Goal: Check status: Check status

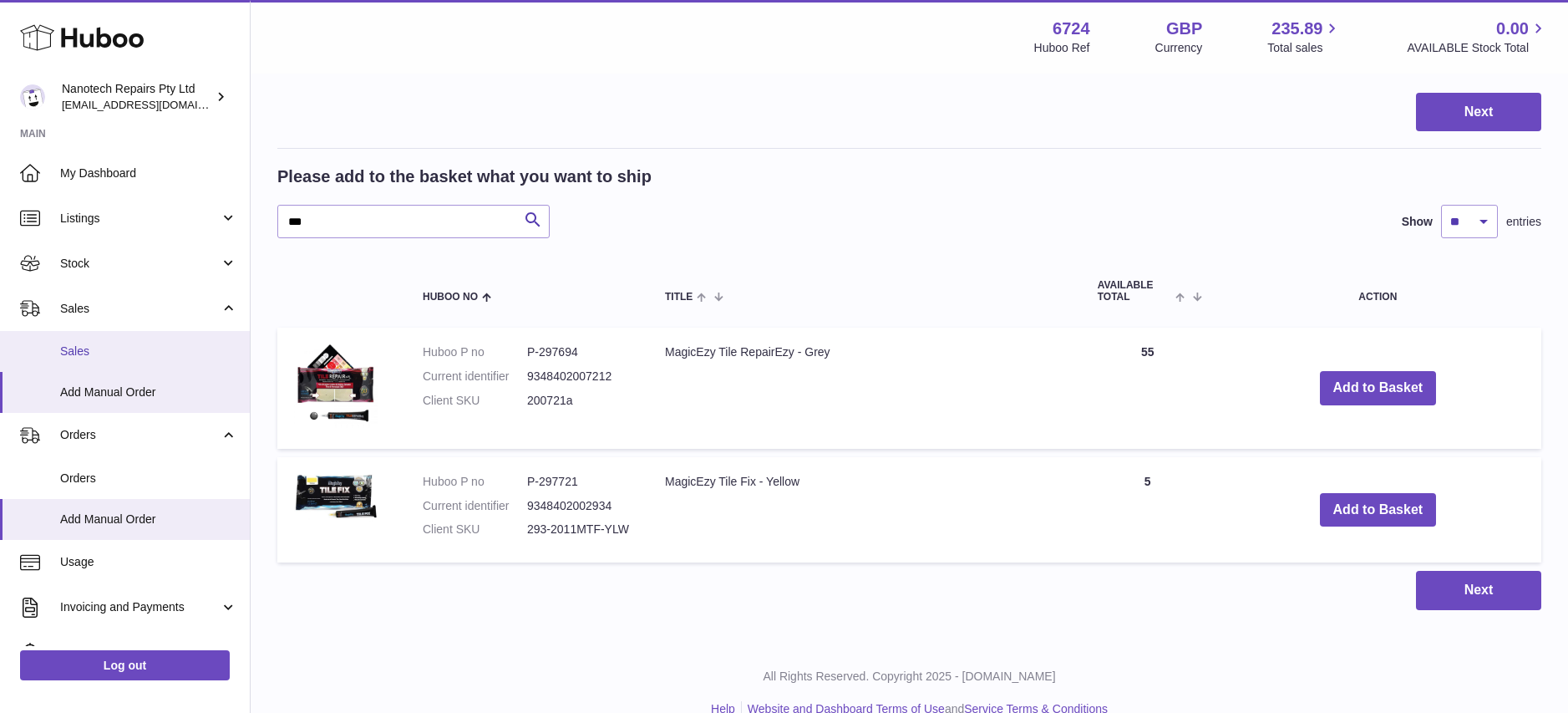
click at [137, 353] on span "Sales" at bounding box center [148, 351] width 177 height 16
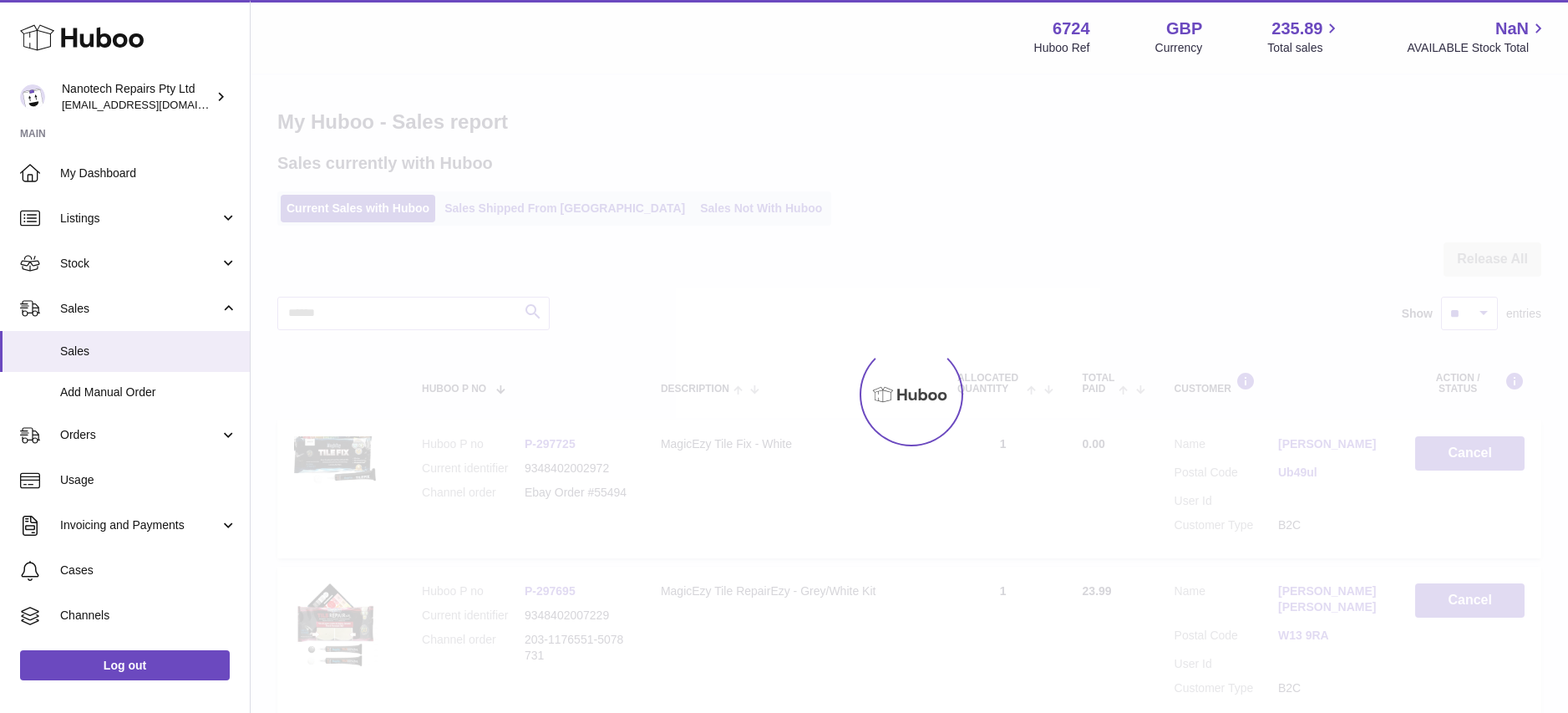
click at [491, 202] on div at bounding box center [909, 394] width 1317 height 638
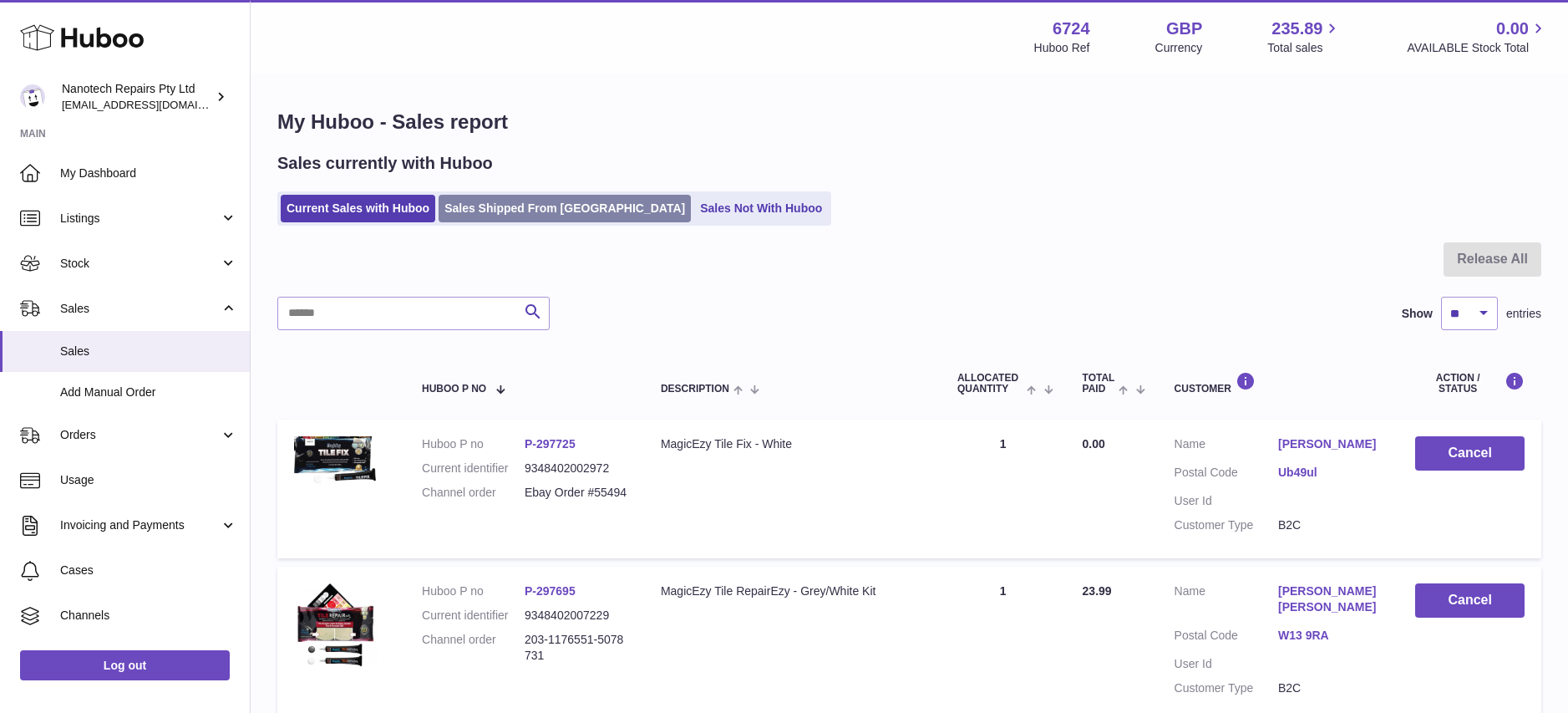
click at [490, 208] on link "Sales Shipped From [GEOGRAPHIC_DATA]" at bounding box center [565, 208] width 253 height 28
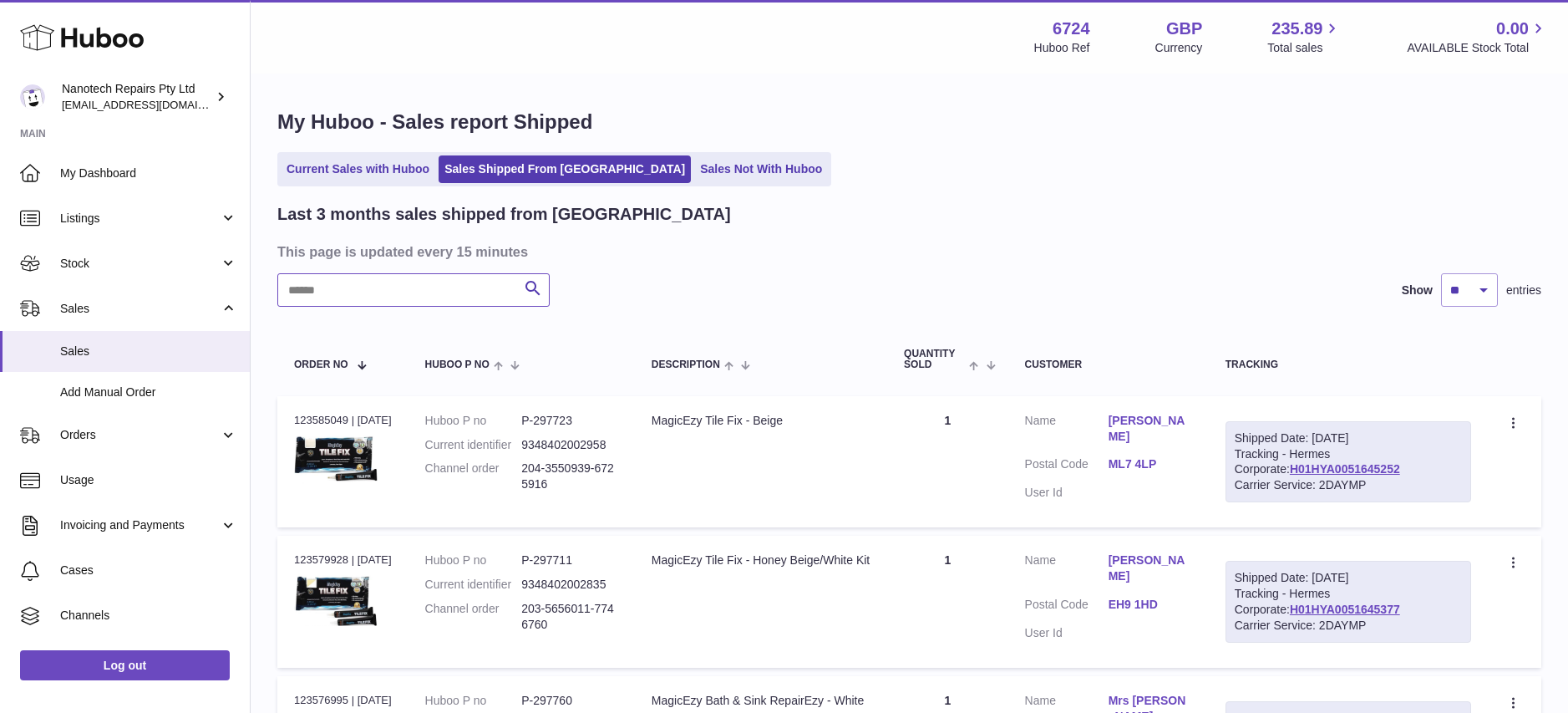
click at [380, 281] on input "text" at bounding box center [414, 290] width 272 height 33
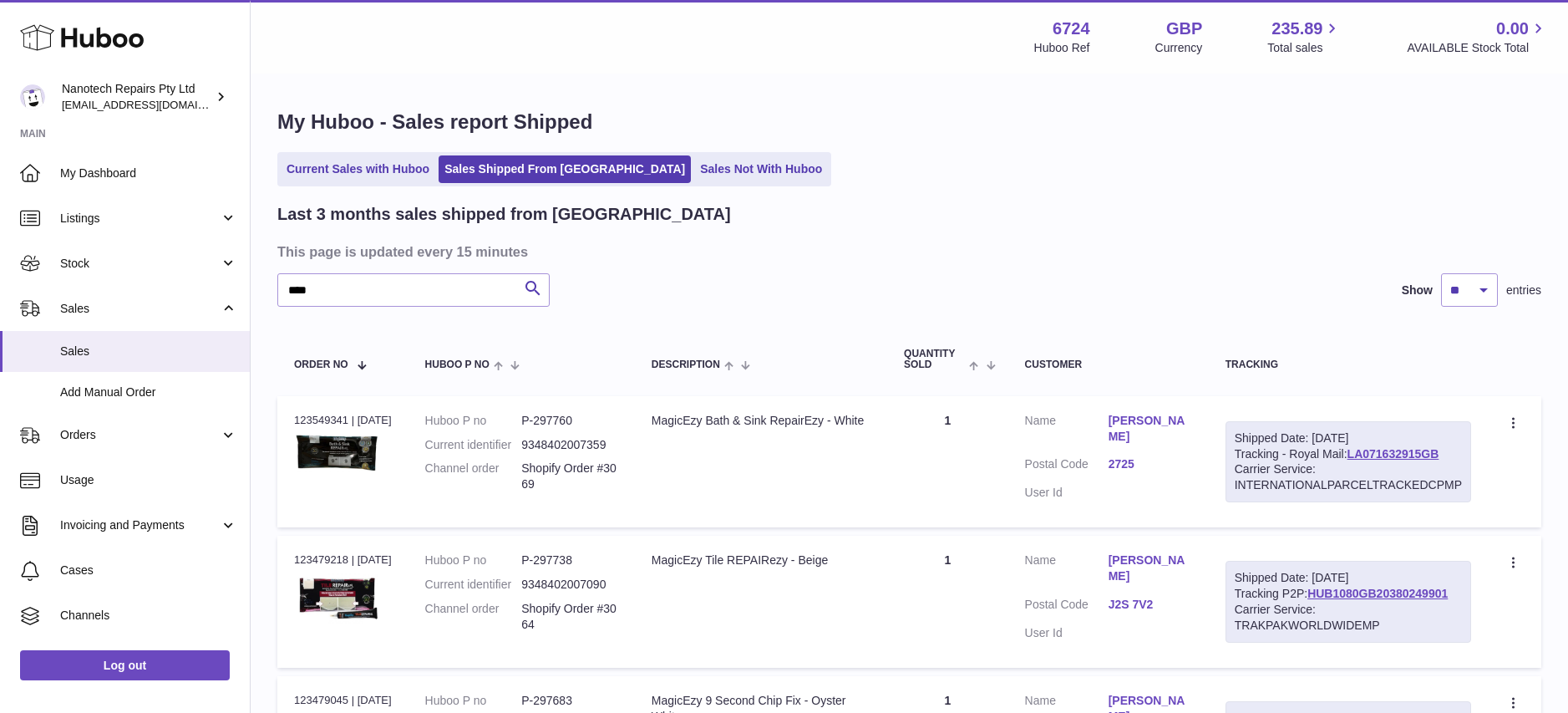
click at [1462, 455] on div "Shipped Date: [DATE] Tracking - Royal Mail: LA071632915GB Carrier Service: INTE…" at bounding box center [1348, 462] width 245 height 81
drag, startPoint x: 1460, startPoint y: 453, endPoint x: 1412, endPoint y: 449, distance: 48.2
click at [1355, 456] on div "Shipped Date: [DATE] Tracking - Royal Mail: LA071632915GB Carrier Service: INTE…" at bounding box center [1348, 462] width 245 height 81
click at [1453, 455] on div "Shipped Date: 27th Aug 2025 Tracking - Royal Mail: LA071632915GB Carrier Servic…" at bounding box center [1348, 462] width 245 height 81
drag, startPoint x: 1452, startPoint y: 453, endPoint x: 1350, endPoint y: 455, distance: 102.0
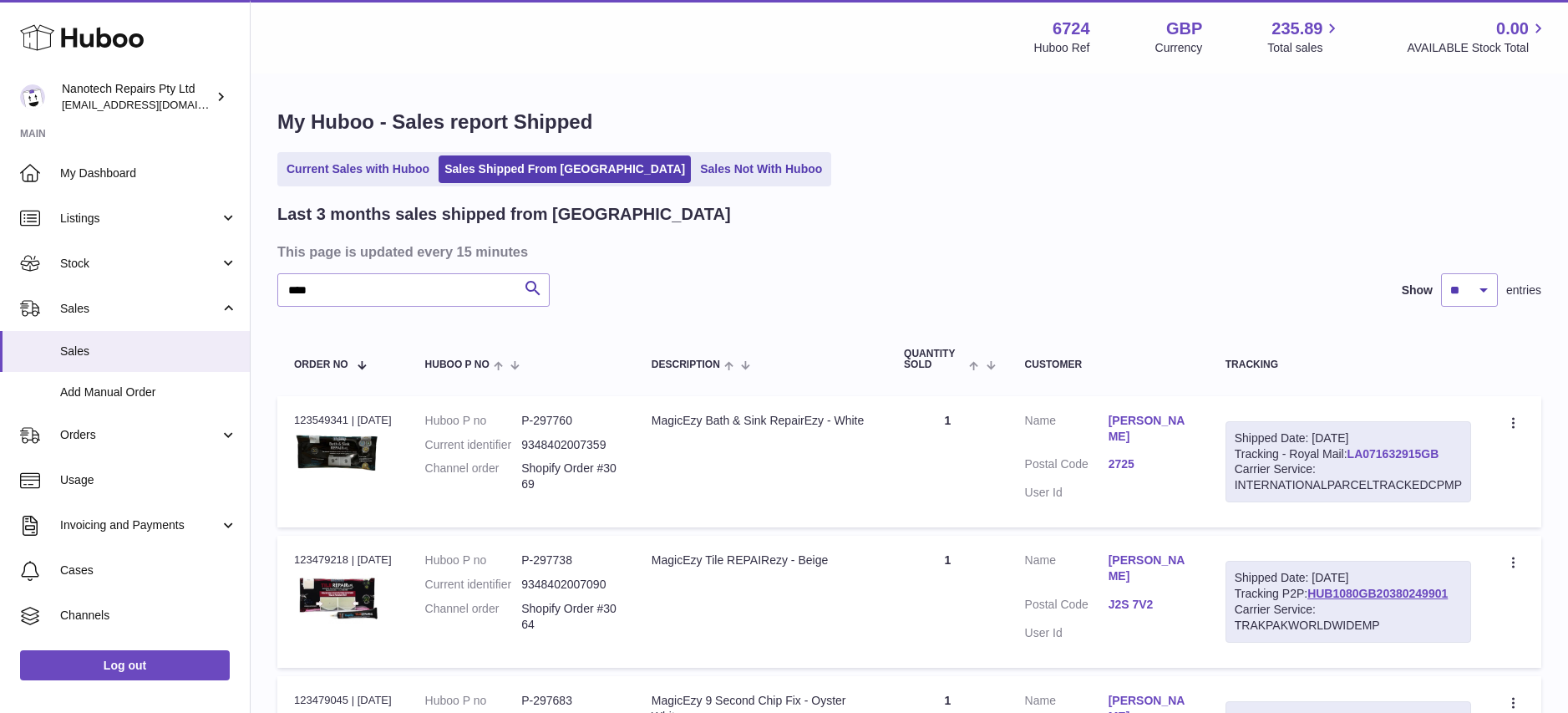
click at [1350, 455] on div "Shipped Date: 27th Aug 2025 Tracking - Royal Mail: LA071632915GB Carrier Servic…" at bounding box center [1348, 462] width 245 height 81
copy link "LA071632915GB"
drag, startPoint x: 391, startPoint y: 293, endPoint x: 180, endPoint y: 280, distance: 211.4
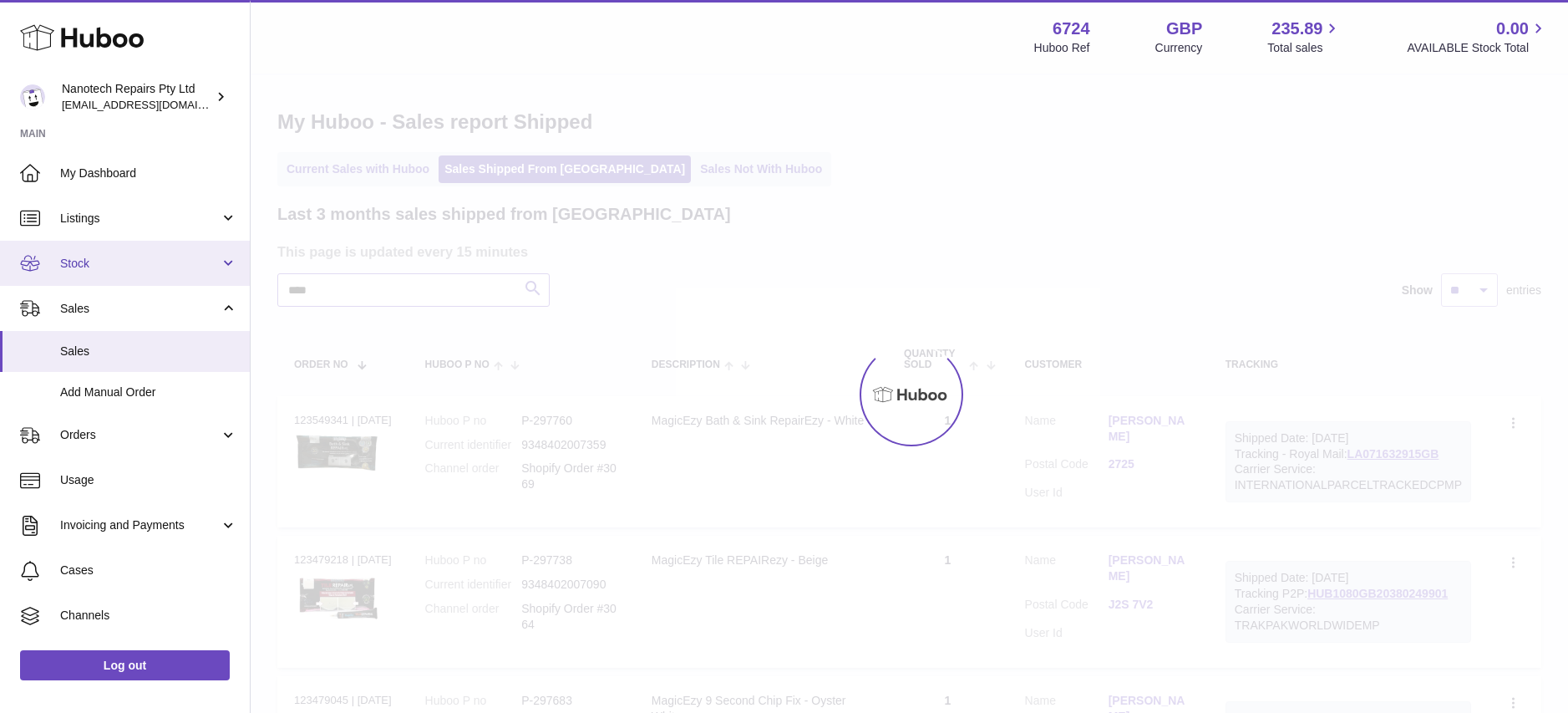
type input "****"
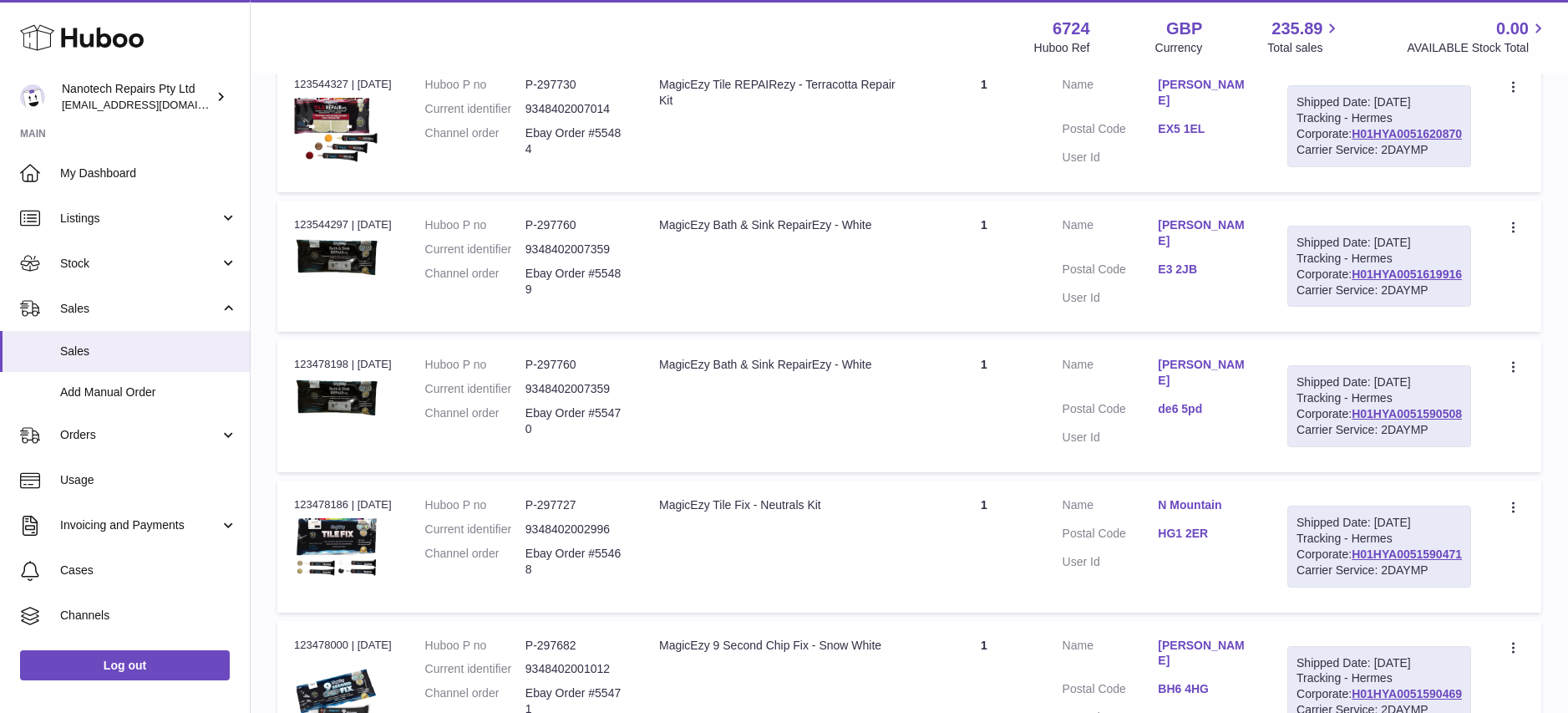
scroll to position [916, 0]
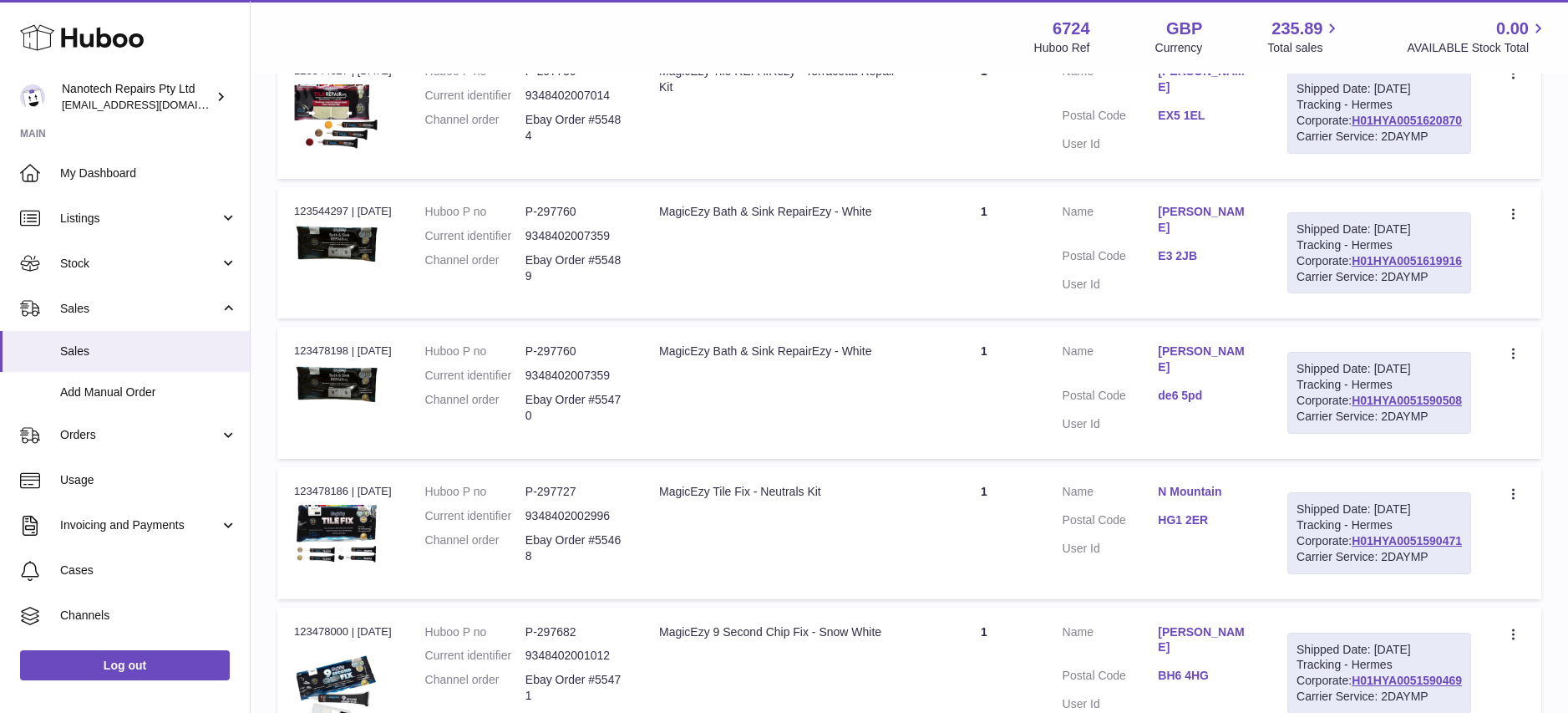
drag, startPoint x: 1467, startPoint y: 520, endPoint x: 1385, endPoint y: 519, distance: 82.0
click at [1333, 319] on td "Shipped Date: 27th Aug 2025 Tracking - Hermes Corporate: H01HYA0051619916 Carri…" at bounding box center [1379, 253] width 218 height 132
copy link "H01HYA0051619916"
drag, startPoint x: 1474, startPoint y: 332, endPoint x: 1350, endPoint y: 339, distance: 124.2
click at [1350, 179] on td "Shipped Date: 27th Aug 2025 Tracking - Hermes Corporate: H01HYA0051620870 Carri…" at bounding box center [1379, 113] width 218 height 132
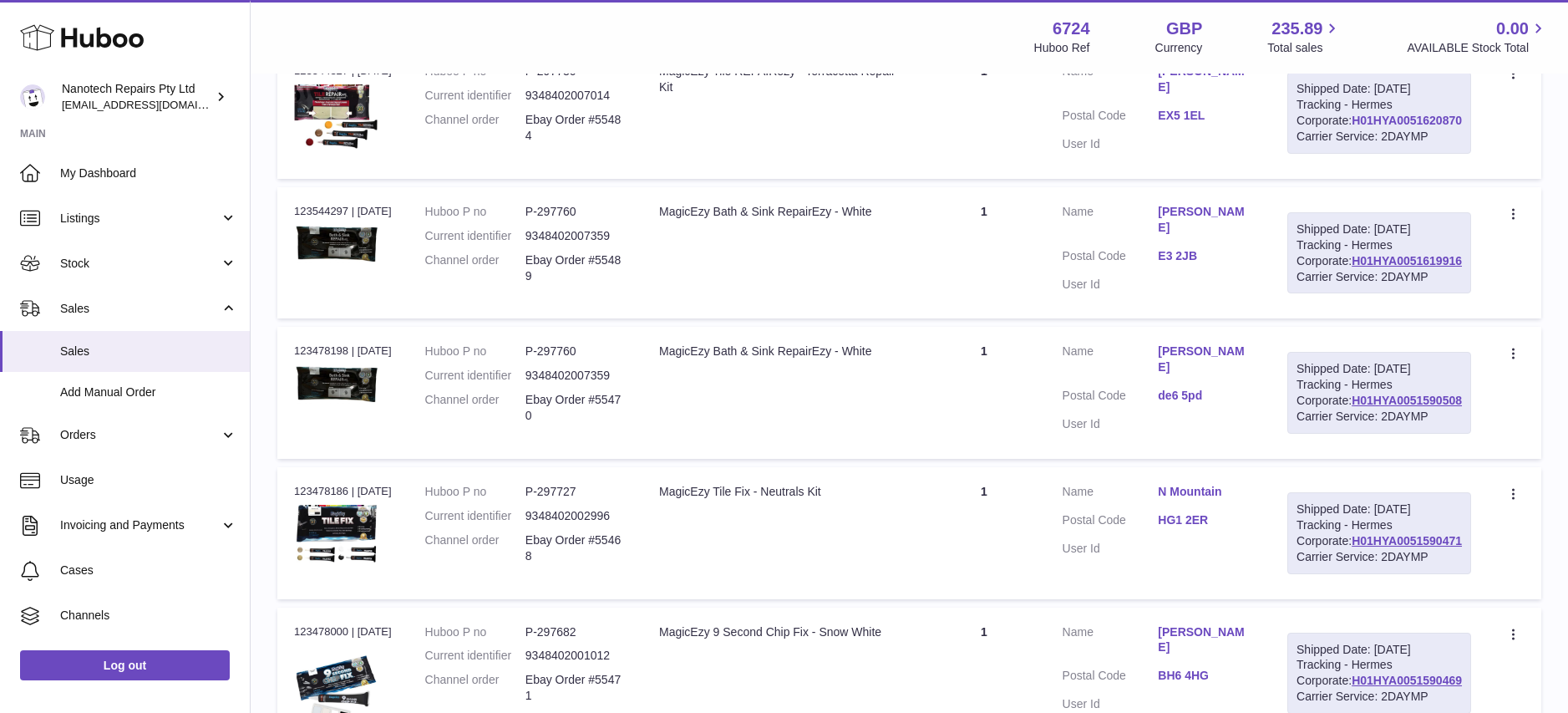
copy link "H01HYA0051620870"
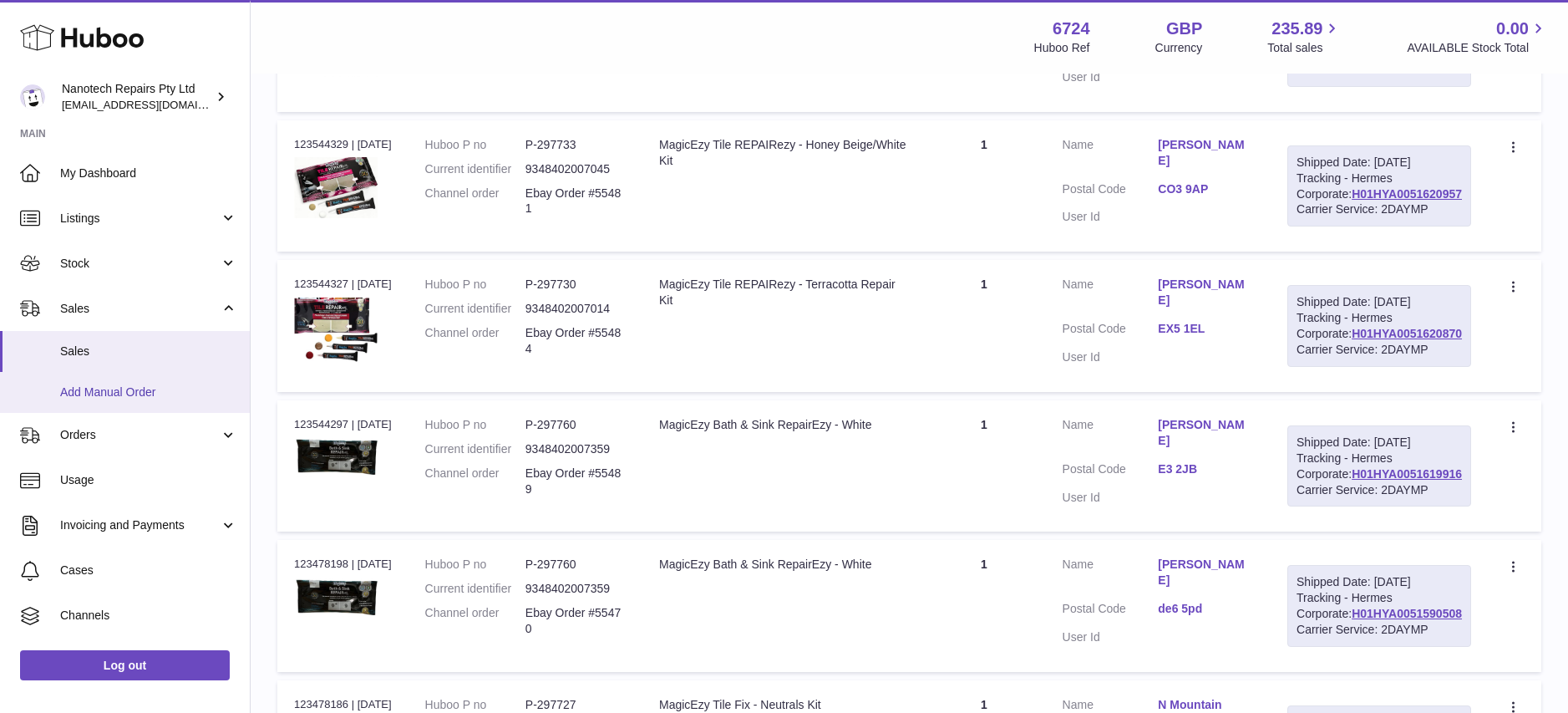
scroll to position [685, 0]
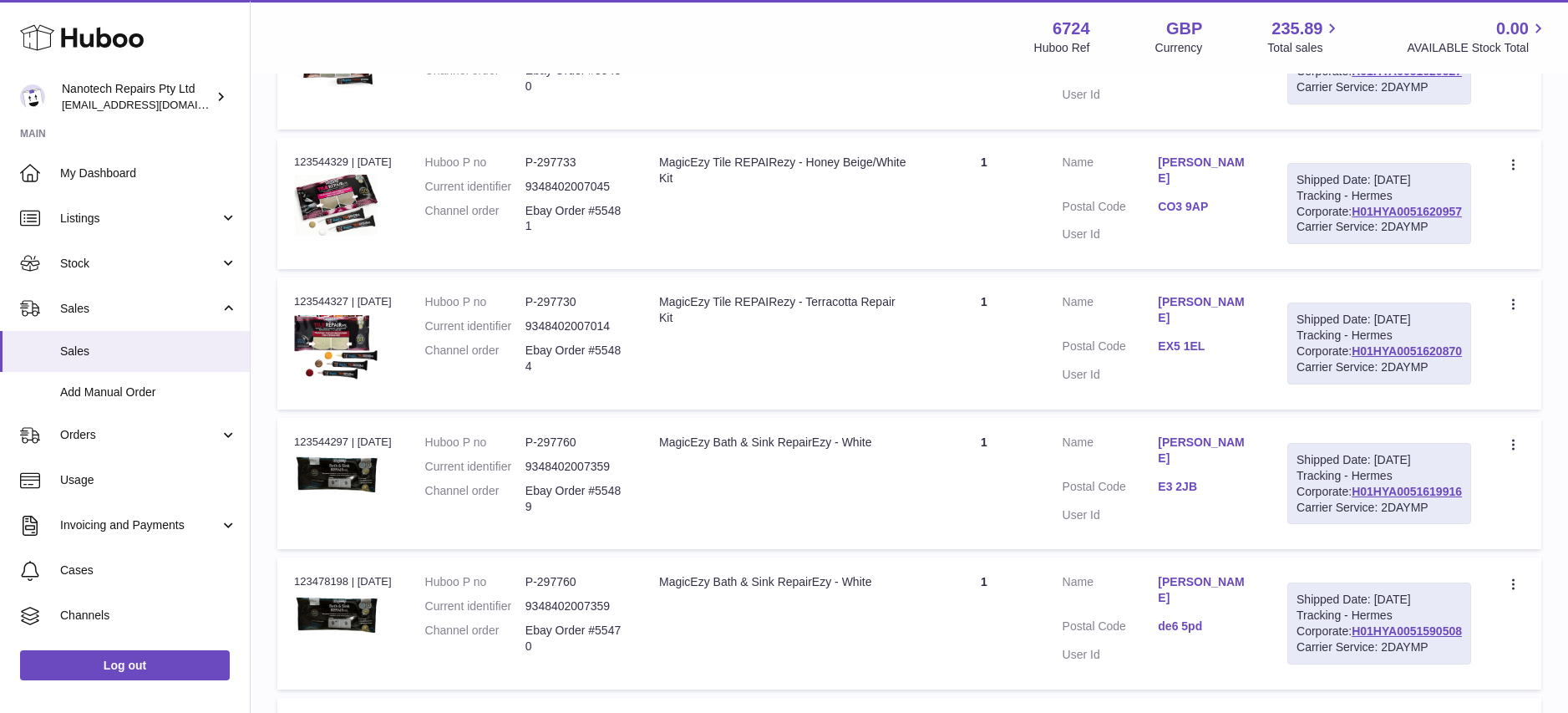
drag, startPoint x: 1421, startPoint y: 375, endPoint x: 1346, endPoint y: 379, distance: 75.1
click at [1346, 270] on td "Shipped Date: 27th Aug 2025 Tracking - Hermes Corporate: H01HYA0051620957 Carri…" at bounding box center [1379, 204] width 218 height 132
copy link "H01HYA0051620957"
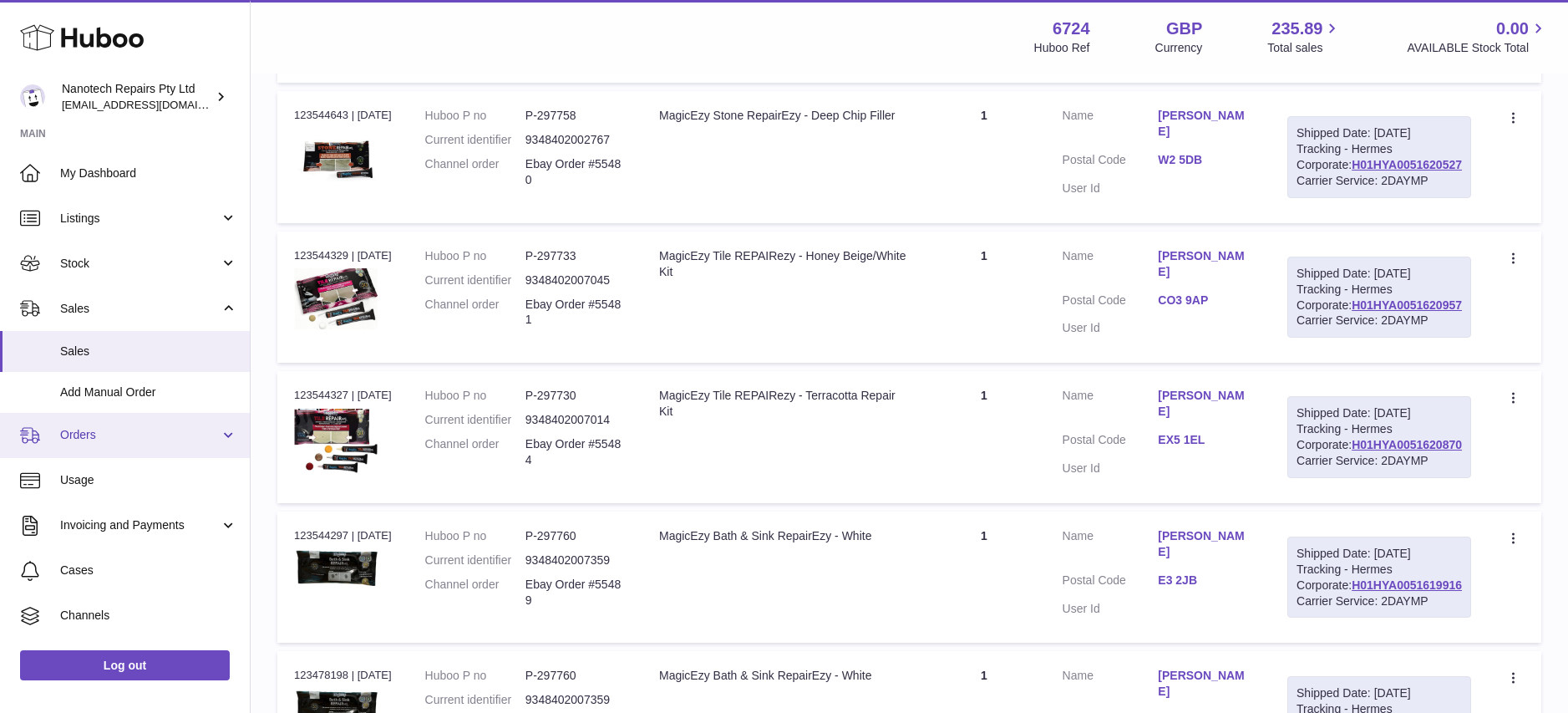
scroll to position [581, 0]
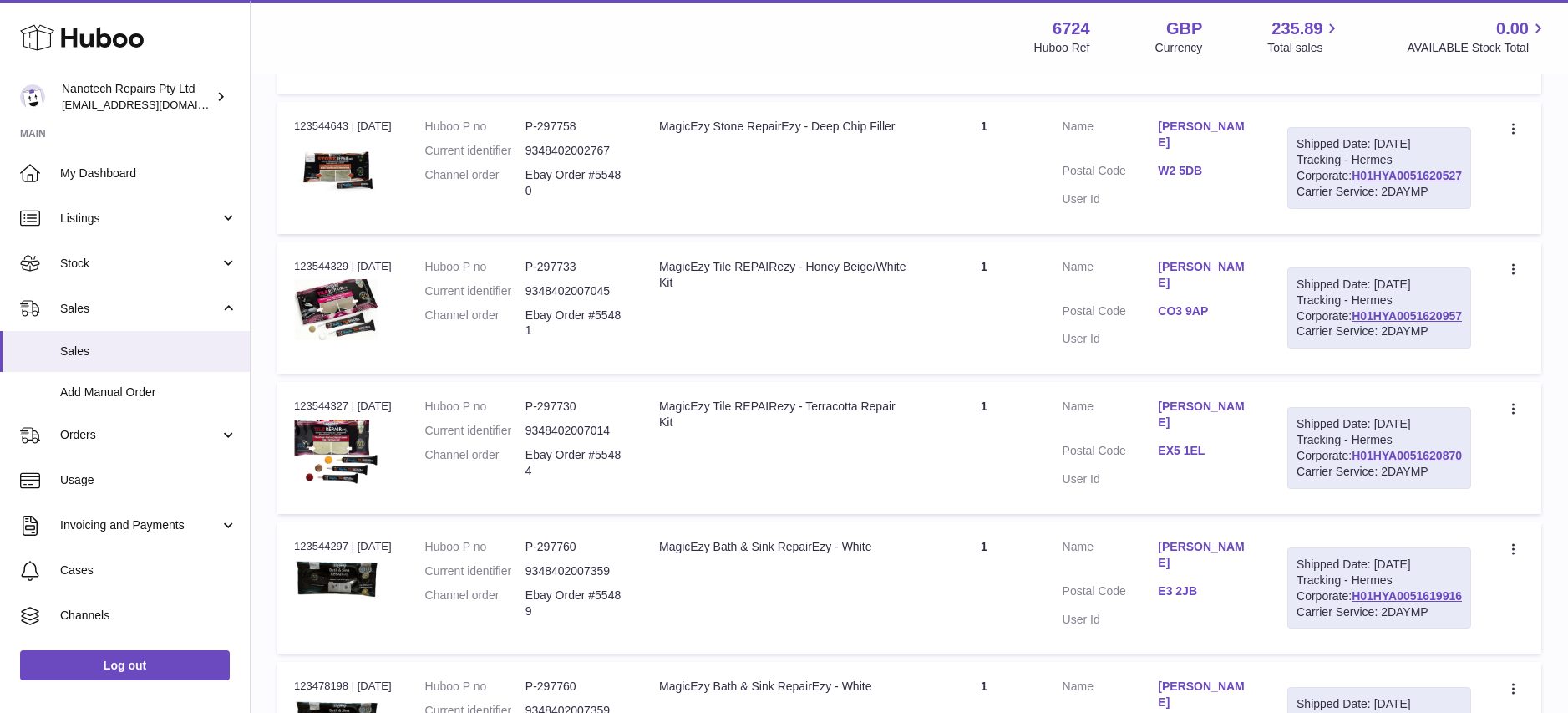
drag, startPoint x: 1455, startPoint y: 297, endPoint x: 1352, endPoint y: 302, distance: 103.1
click at [1352, 209] on div "Shipped Date: 27th Aug 2025 Tracking - Hermes Corporate: H01HYA0051620527 Carri…" at bounding box center [1379, 168] width 184 height 81
copy link "H01HYA0051620527"
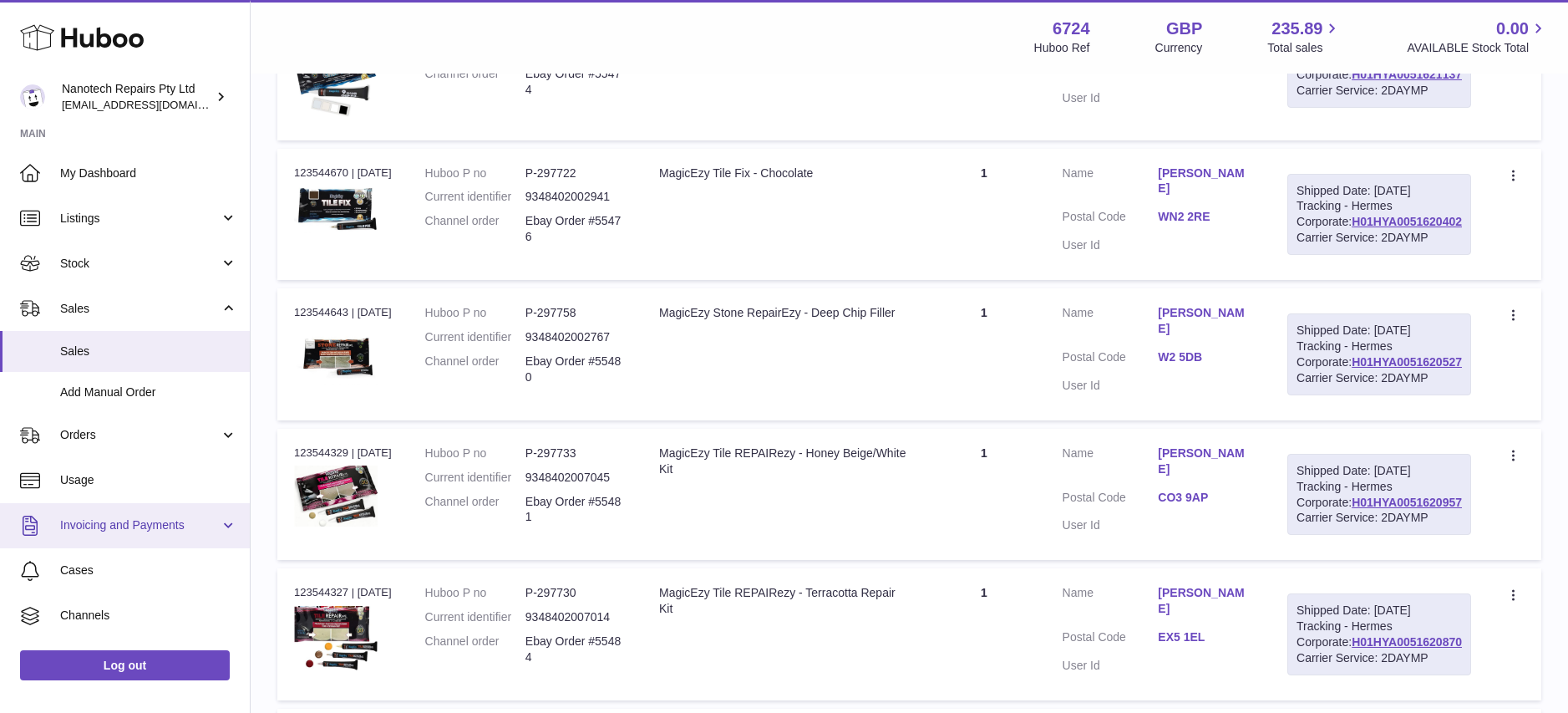
scroll to position [360, 0]
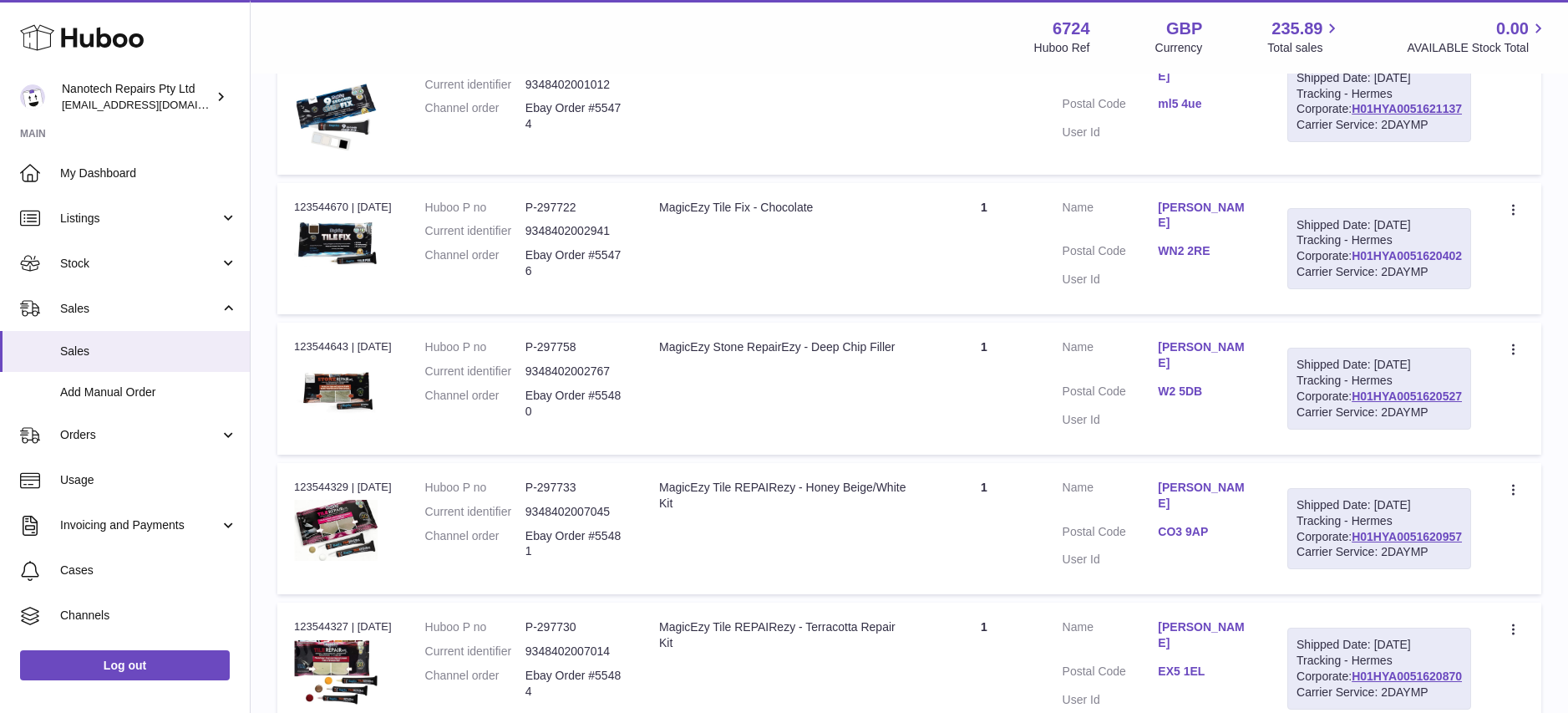
drag, startPoint x: 1481, startPoint y: 322, endPoint x: 1352, endPoint y: 325, distance: 129.0
click at [1352, 315] on td "Shipped Date: 27th Aug 2025 Tracking - Hermes Corporate: H01HYA0051620402 Carri…" at bounding box center [1379, 249] width 218 height 132
copy link "H01HYA0051620402"
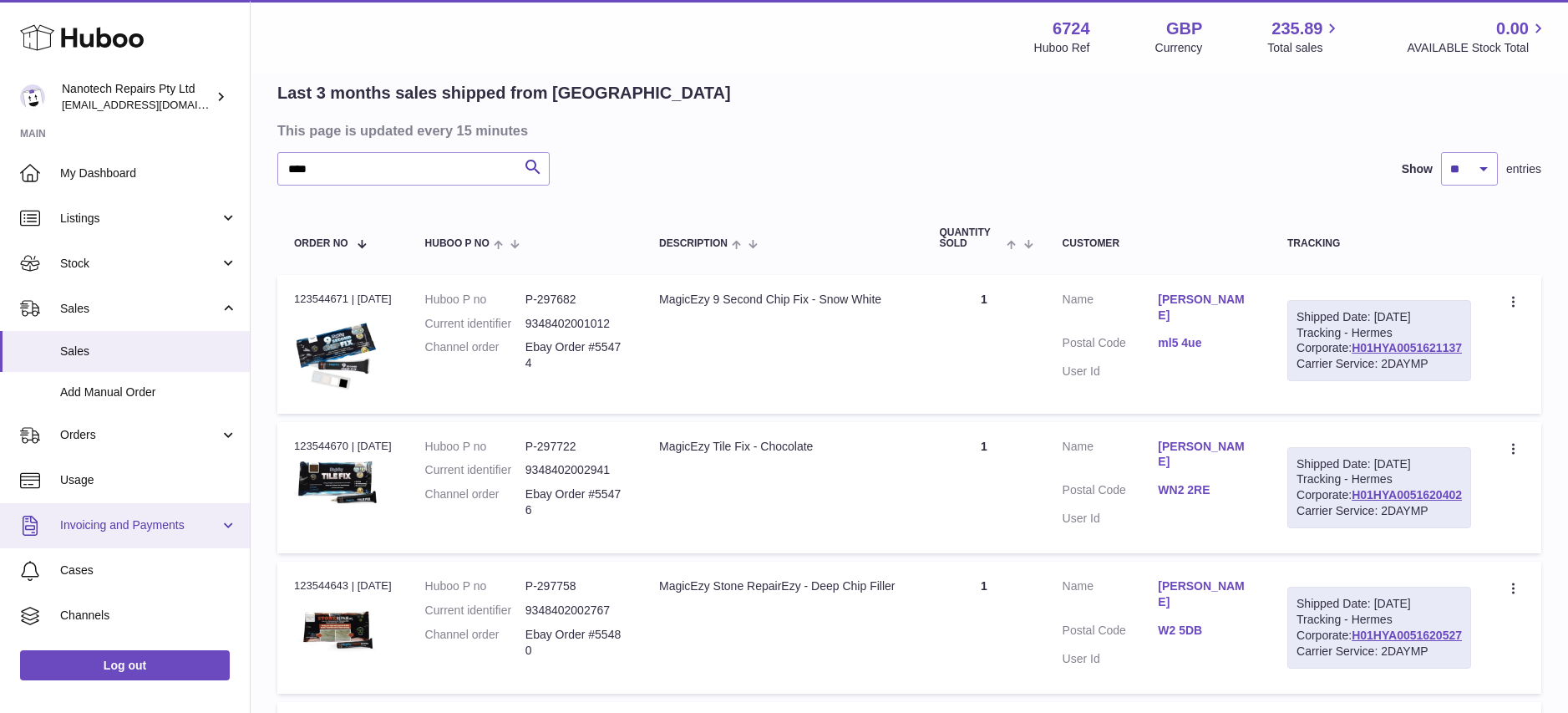
scroll to position [119, 0]
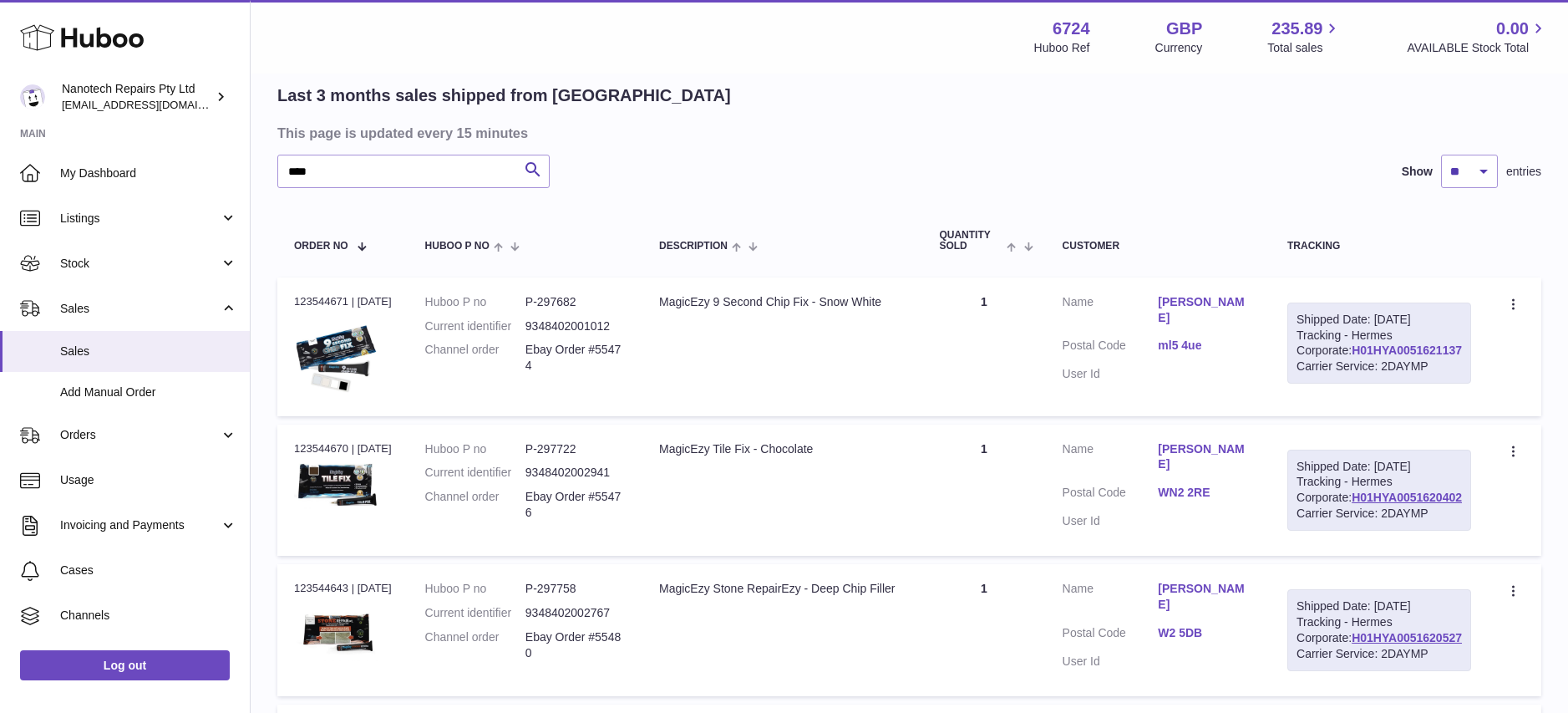
drag, startPoint x: 1463, startPoint y: 381, endPoint x: 1353, endPoint y: 382, distance: 110.0
click at [1353, 382] on div "Shipped Date: 27th Aug 2025 Tracking - Hermes Corporate: H01HYA0051621137 Carri…" at bounding box center [1379, 344] width 184 height 81
copy link "H01HYA0051621137"
click at [107, 353] on span "Sales" at bounding box center [148, 351] width 177 height 16
click at [82, 349] on span "Sales" at bounding box center [148, 351] width 177 height 16
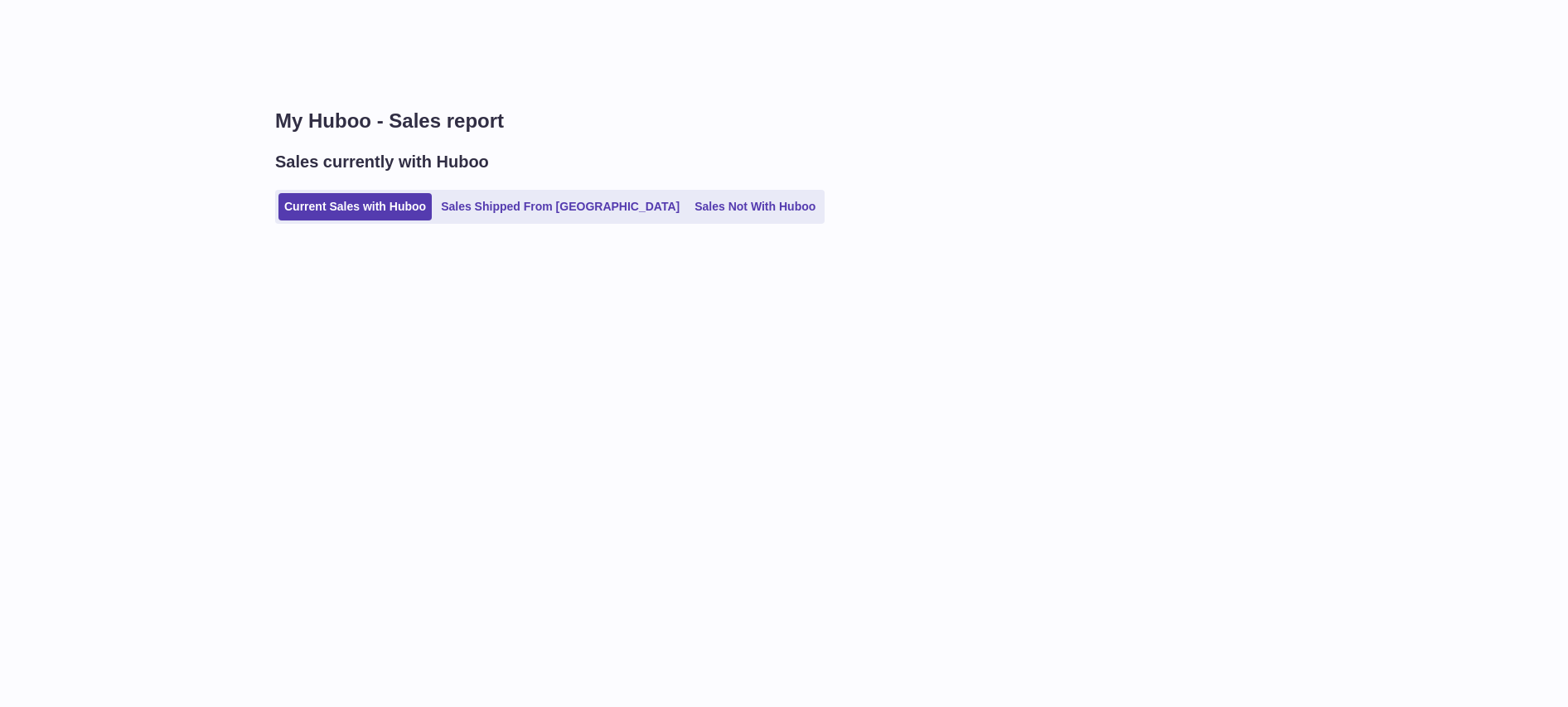
click at [689, 200] on link "Sales Not With Huboo" at bounding box center [755, 207] width 132 height 28
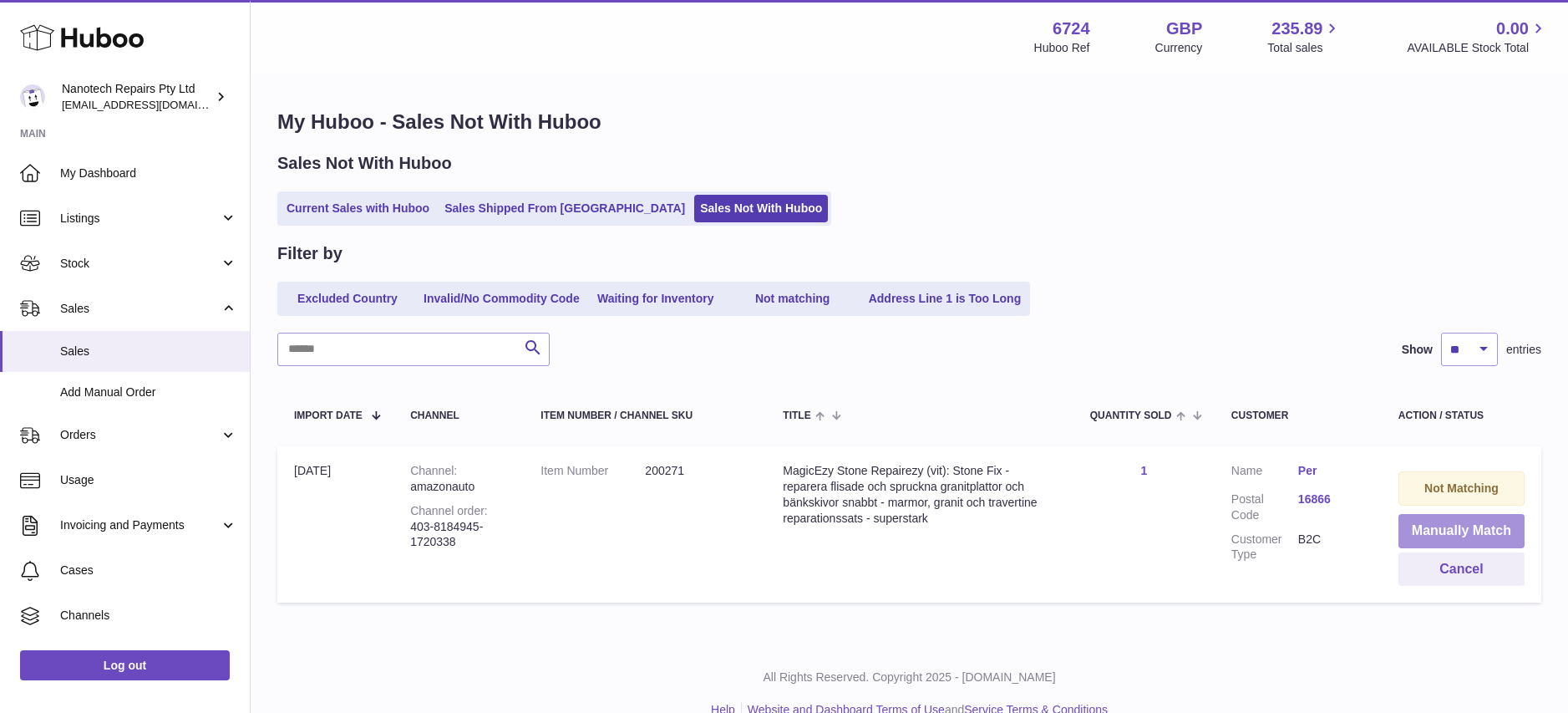
click at [1422, 527] on button "Manually Match" at bounding box center [1462, 531] width 126 height 34
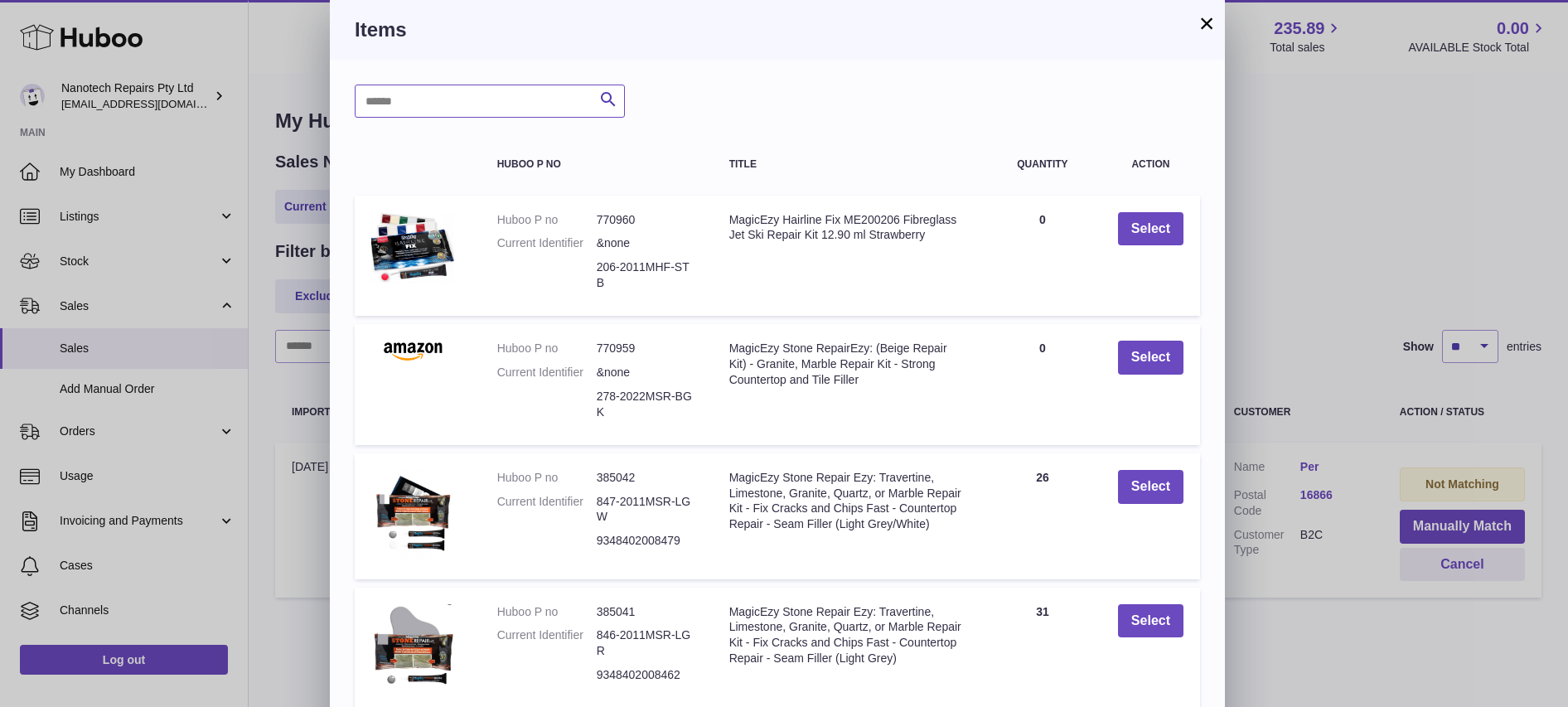
click at [431, 102] on input "text" at bounding box center [489, 101] width 270 height 33
type input "***"
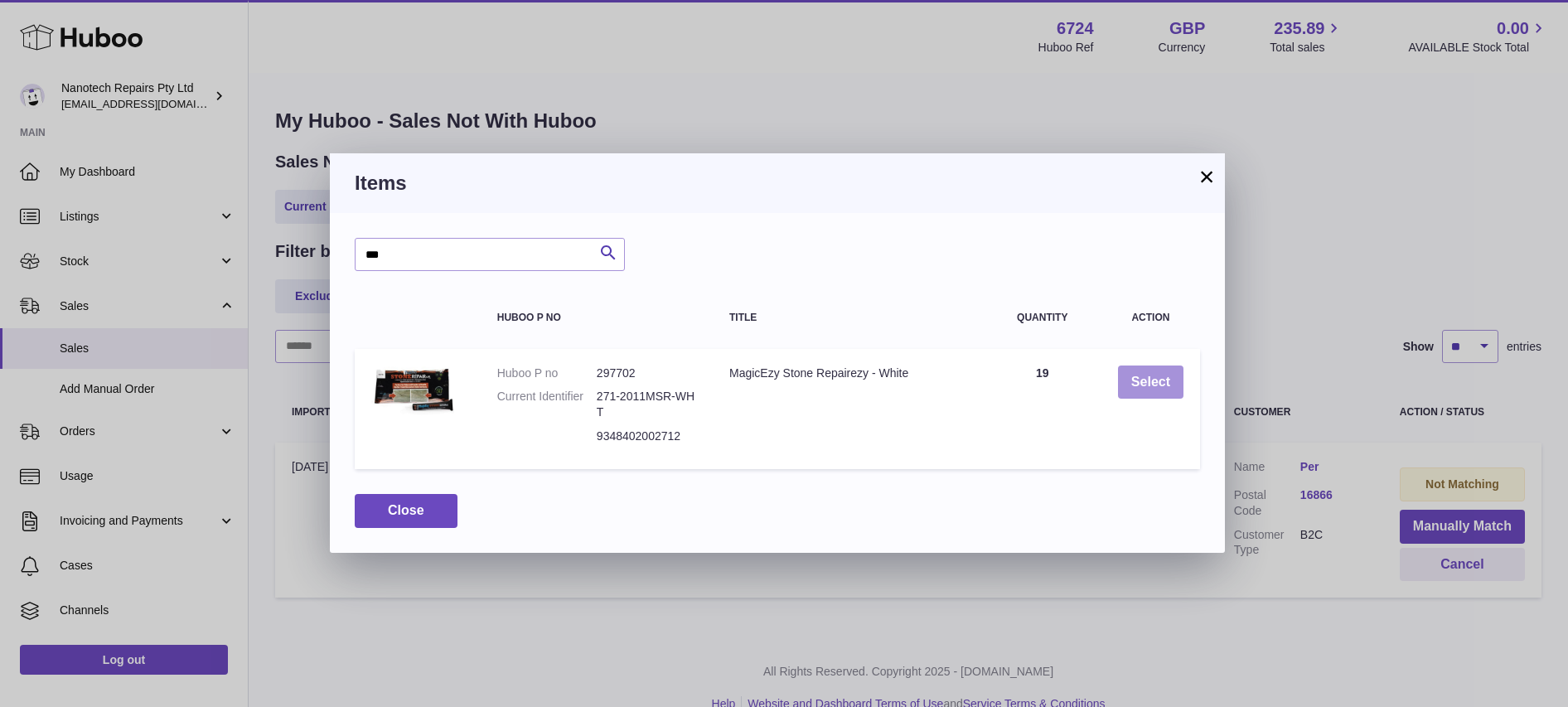
click at [1157, 381] on button "Select" at bounding box center [1150, 382] width 65 height 34
